Goal: Complete application form

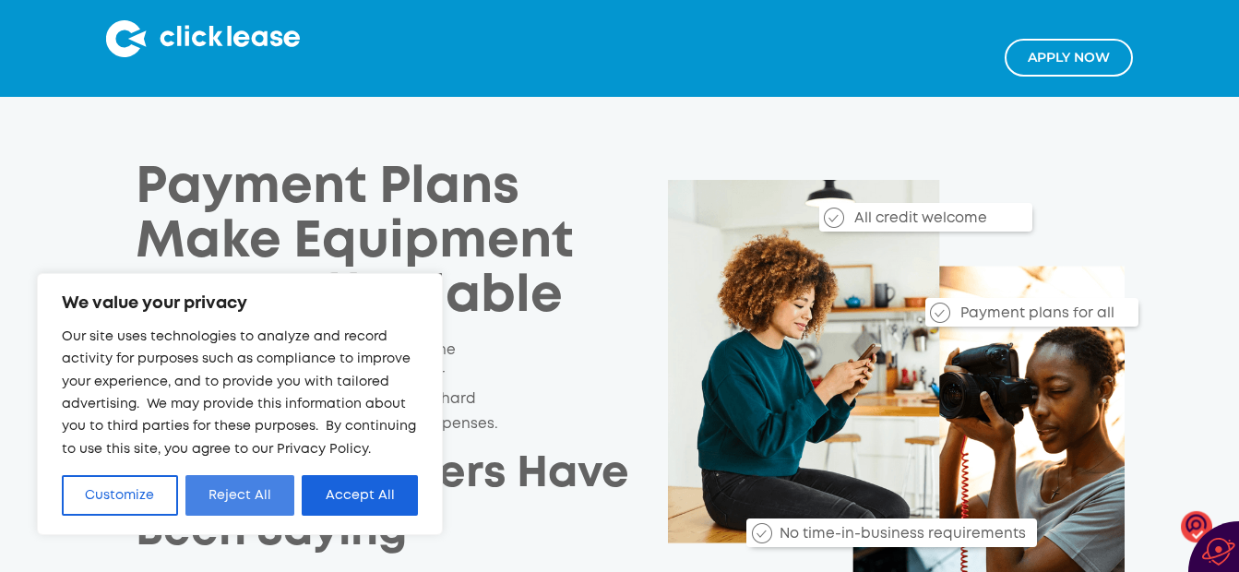
click at [252, 481] on button "Reject All" at bounding box center [240, 495] width 110 height 41
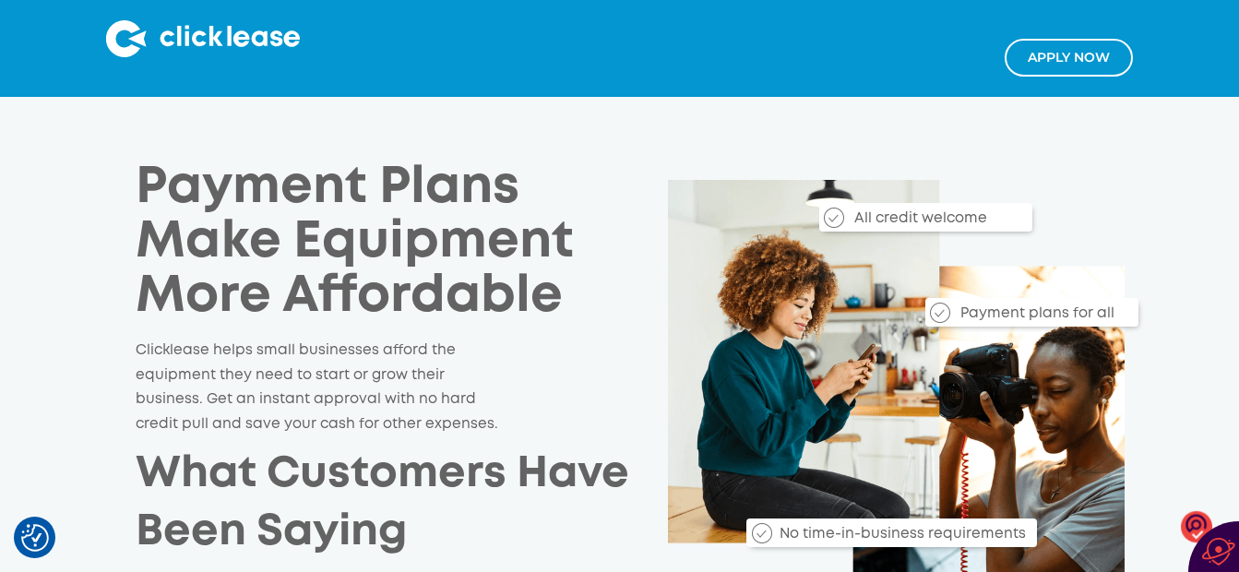
click at [1052, 57] on link "Apply NOw" at bounding box center [1069, 58] width 128 height 38
